Goal: Information Seeking & Learning: Find specific fact

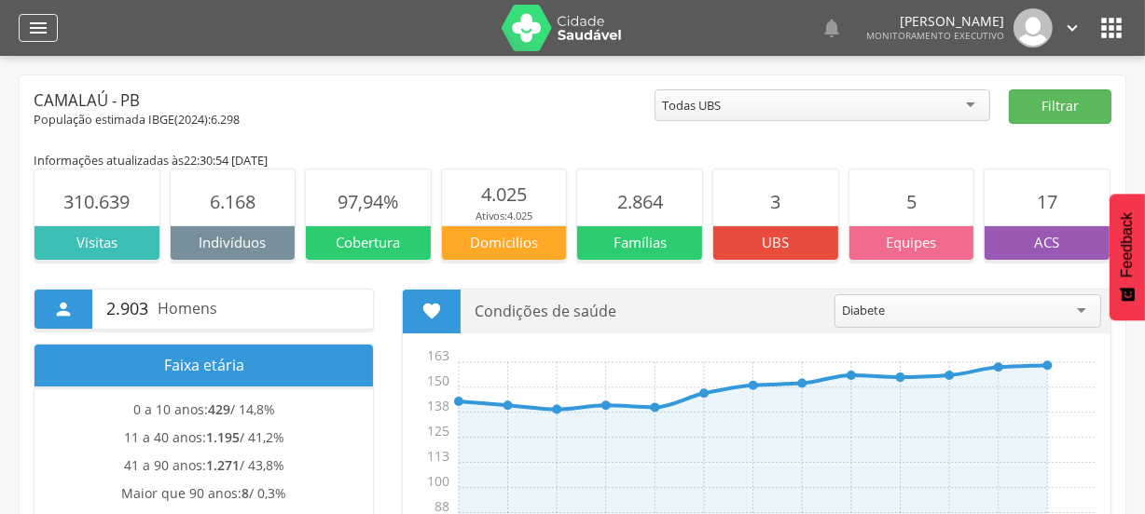
click at [38, 30] on icon "" at bounding box center [38, 28] width 22 height 22
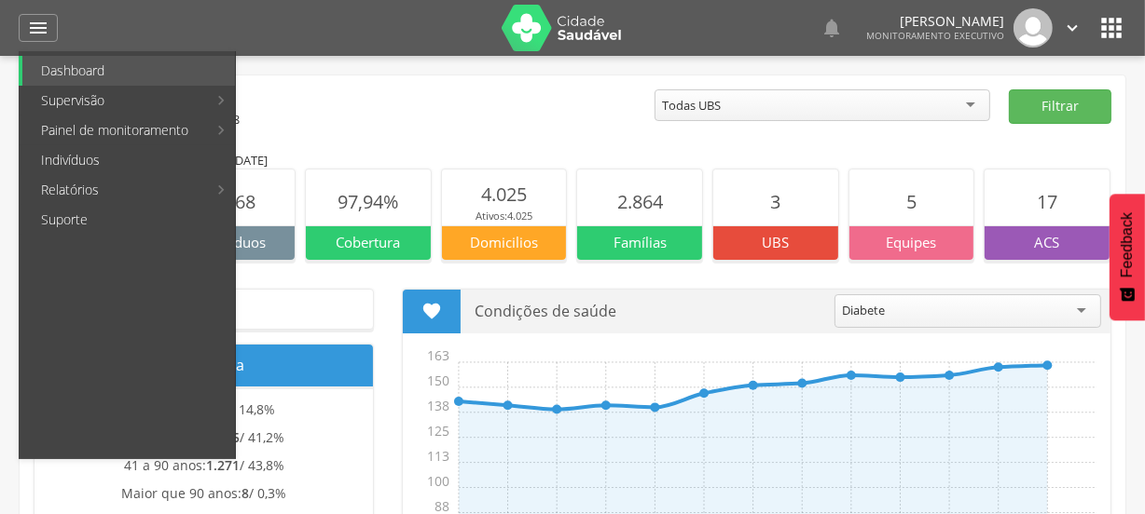
click at [65, 155] on link "Indivíduos" at bounding box center [128, 160] width 213 height 30
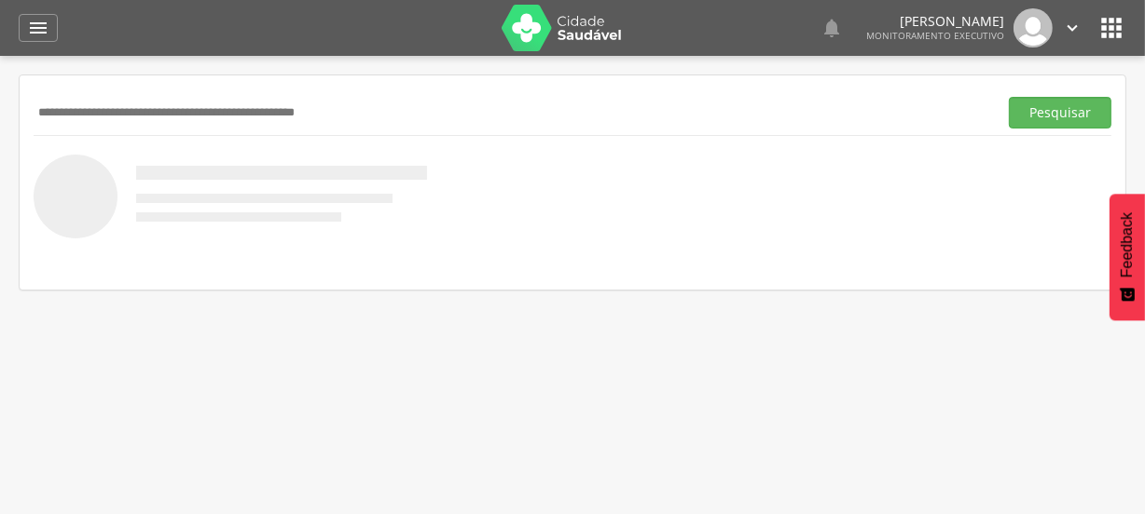
click at [319, 116] on input "text" at bounding box center [512, 113] width 956 height 32
type input "**********"
click at [1057, 103] on button "Pesquisar" at bounding box center [1059, 113] width 103 height 32
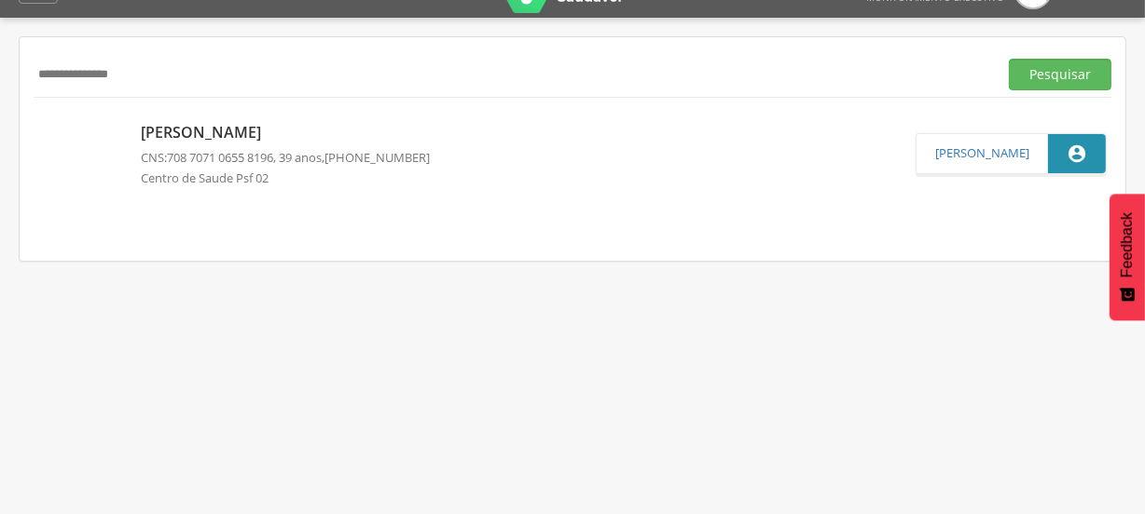
scroll to position [56, 0]
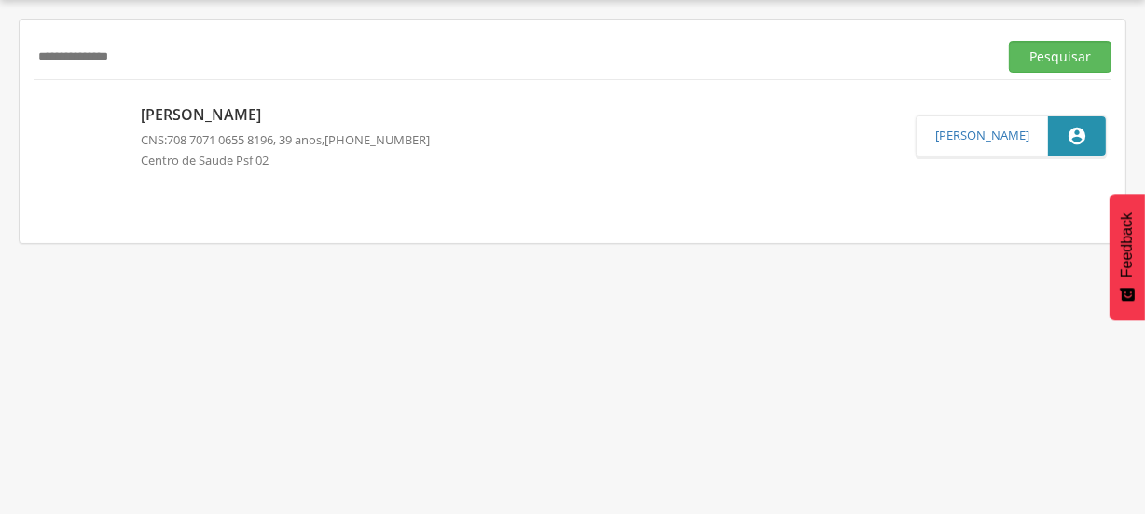
click at [332, 204] on nav at bounding box center [572, 210] width 1077 height 37
click at [1041, 48] on button "Pesquisar" at bounding box center [1059, 57] width 103 height 32
click at [373, 195] on nav at bounding box center [572, 210] width 1077 height 37
click at [503, 165] on link "[PERSON_NAME] CNS: 708 7071 0655 8196 , 39 anos, [PHONE_NUMBER] [GEOGRAPHIC_DAT…" at bounding box center [476, 136] width 877 height 84
type input "**********"
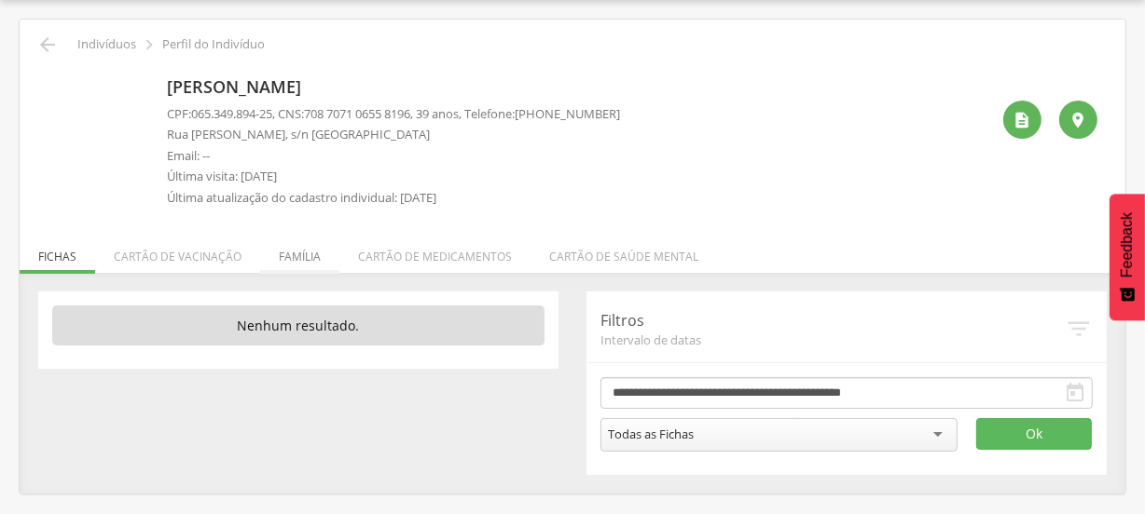
click at [294, 249] on li "Família" at bounding box center [299, 252] width 79 height 44
